Goal: Register for event/course

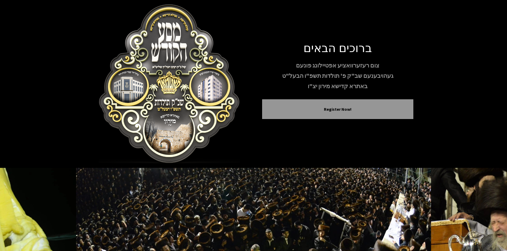
click at [342, 67] on p "צום רעזערוואציע אפטיילונג פונעם" at bounding box center [337, 65] width 151 height 9
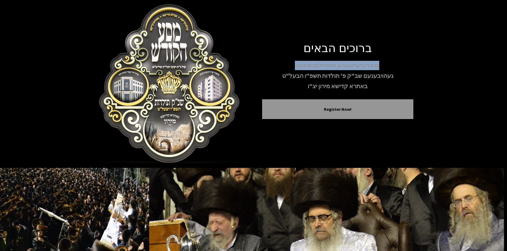
click at [342, 67] on p "צום רעזערוואציע אפטיילונג פונעם" at bounding box center [337, 65] width 151 height 9
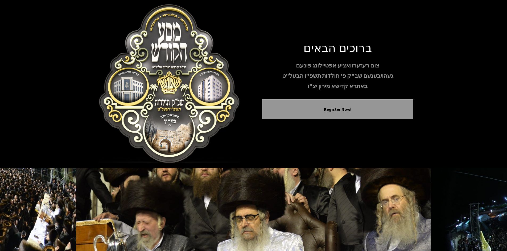
click at [343, 76] on p "געהויבענעם שב"ק פ' תולדות תשפ"ו הבעל"ט" at bounding box center [337, 75] width 151 height 9
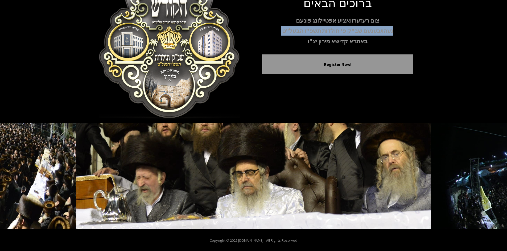
scroll to position [46, 0]
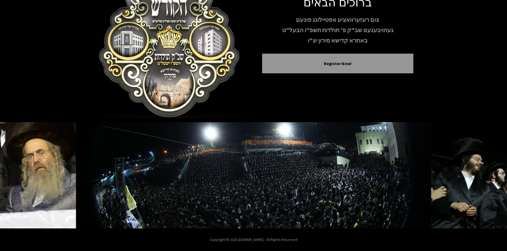
drag, startPoint x: 343, startPoint y: 64, endPoint x: 499, endPoint y: 92, distance: 158.0
click at [501, 92] on div "ברוכים הבאים צום רעזערוואציע אפטיילונג פונעם געהויבענעם שב"ק פ' תולדות תשפ"ו הב…" at bounding box center [253, 38] width 507 height 168
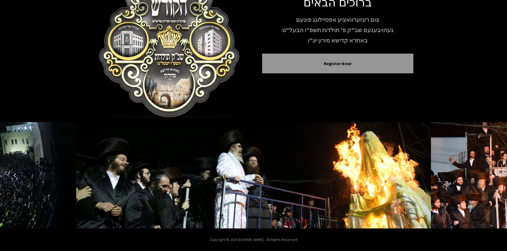
scroll to position [19, 0]
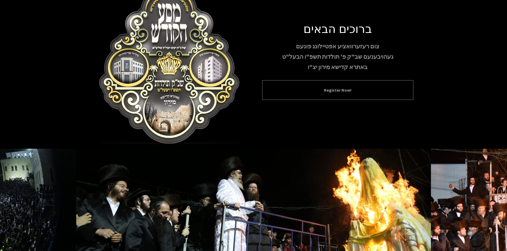
click at [343, 92] on button "Register Now!" at bounding box center [338, 90] width 138 height 6
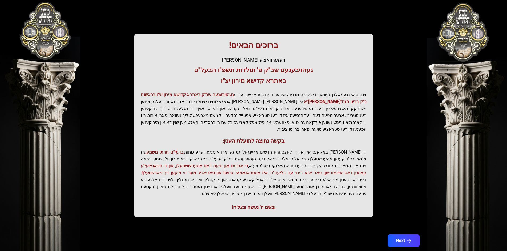
scroll to position [57, 0]
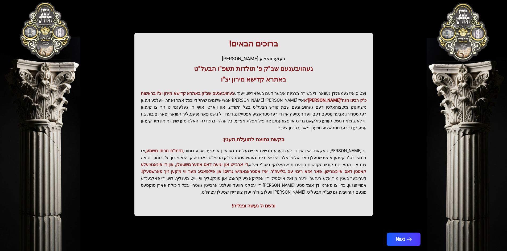
click at [407, 238] on icon "button" at bounding box center [409, 240] width 5 height 5
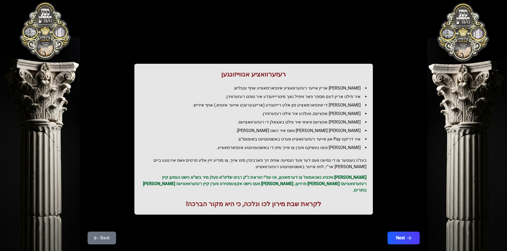
click at [301, 100] on ul "[PERSON_NAME] אריין אייער רעזערוואציע אינפארמאציע אויף ענגליש. איר פילט אריין ד…" at bounding box center [254, 118] width 226 height 66
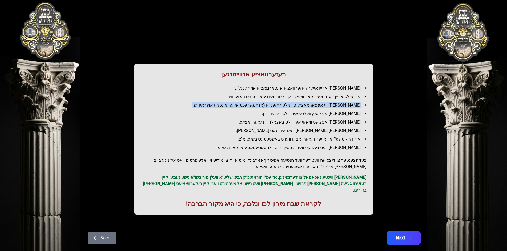
click at [407, 236] on icon "button" at bounding box center [409, 238] width 5 height 5
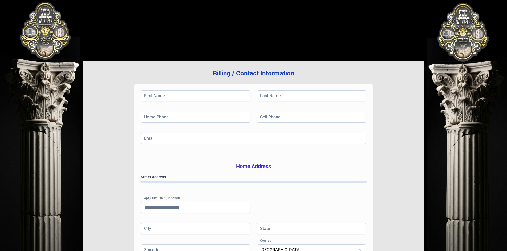
click at [141, 182] on gmp-place-autocomplete at bounding box center [141, 182] width 0 height 0
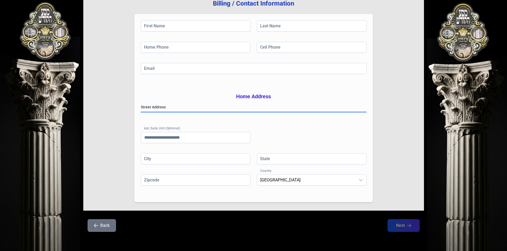
scroll to position [78, 0]
click at [190, 135] on input "Apt, Suite, Unit (Optional)" at bounding box center [196, 137] width 110 height 11
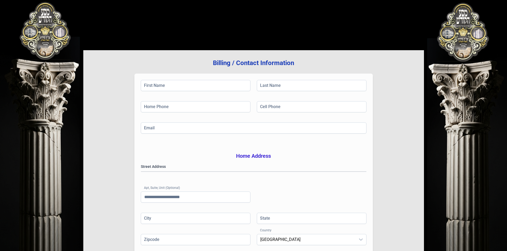
scroll to position [0, 0]
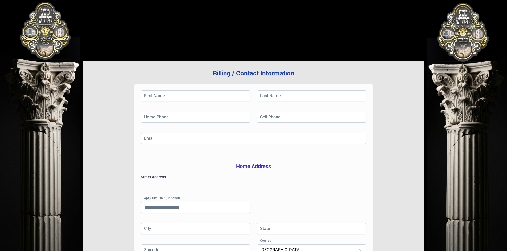
click at [464, 44] on div "בעזהשי"ת [PHONE_NUMBER] Billing / Contact Information First Name Last Name Home…" at bounding box center [253, 160] width 507 height 321
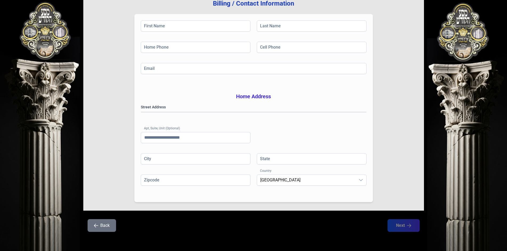
click at [97, 229] on button "Back" at bounding box center [102, 225] width 28 height 13
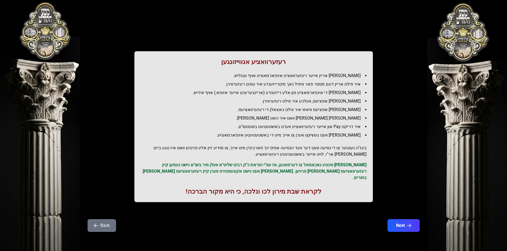
scroll to position [0, 0]
